Goal: Information Seeking & Learning: Compare options

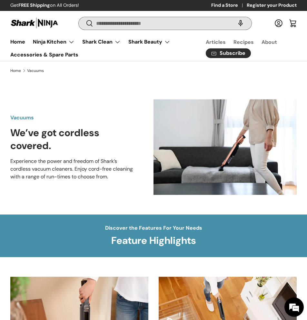
click at [150, 22] on input "Search" at bounding box center [165, 23] width 173 height 13
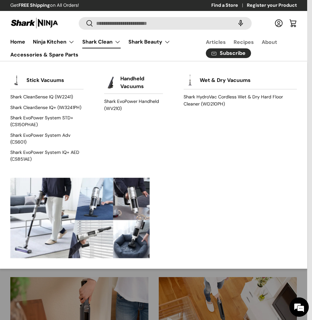
click at [210, 209] on div "Primary" at bounding box center [153, 218] width 287 height 81
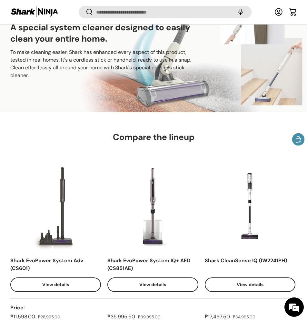
scroll to position [934, 0]
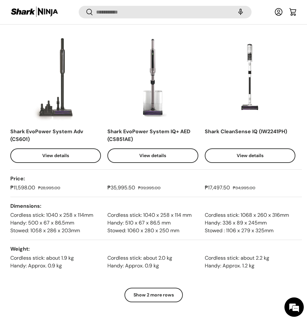
click at [128, 132] on div "Shark EvoPower System IQ+ AED (CS851AE)" at bounding box center [152, 135] width 91 height 15
click at [132, 129] on div "Shark EvoPower System IQ+ AED (CS851AE)" at bounding box center [152, 135] width 91 height 15
